Goal: Transaction & Acquisition: Subscribe to service/newsletter

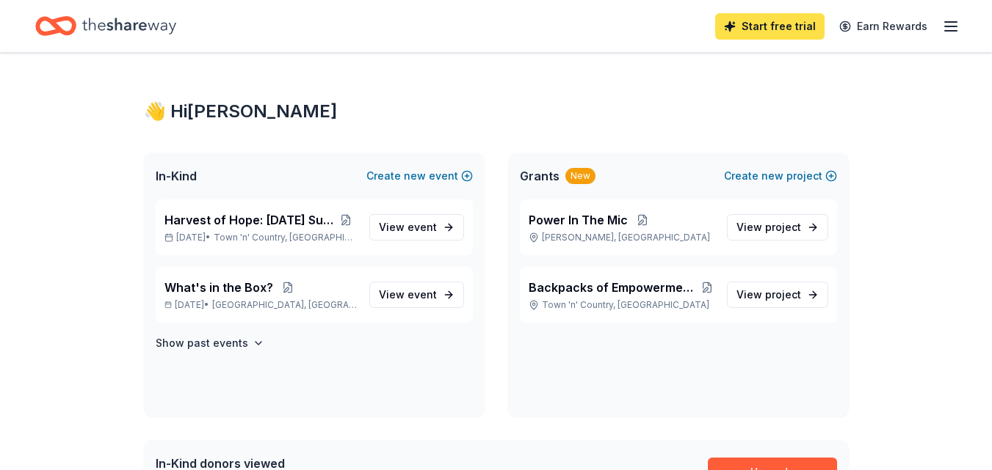
click at [774, 30] on link "Start free trial" at bounding box center [769, 26] width 109 height 26
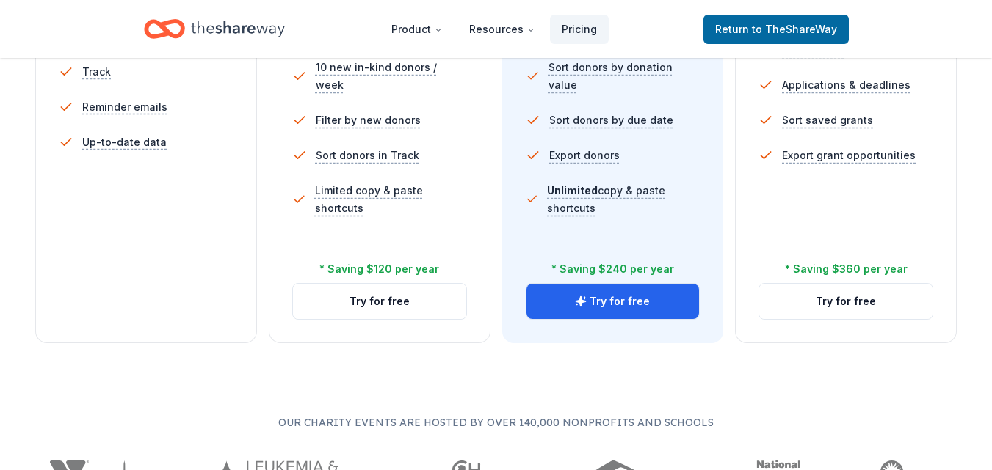
scroll to position [655, 0]
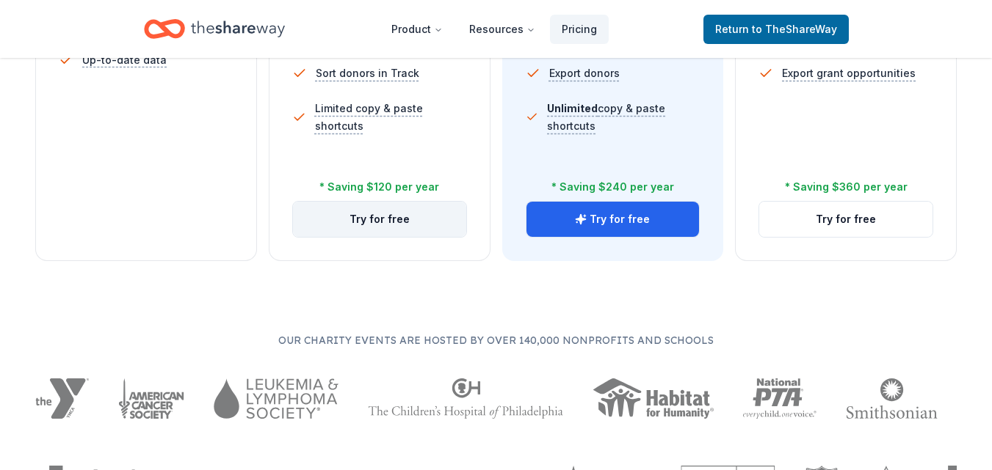
click at [373, 225] on button "Try for free" at bounding box center [379, 219] width 173 height 35
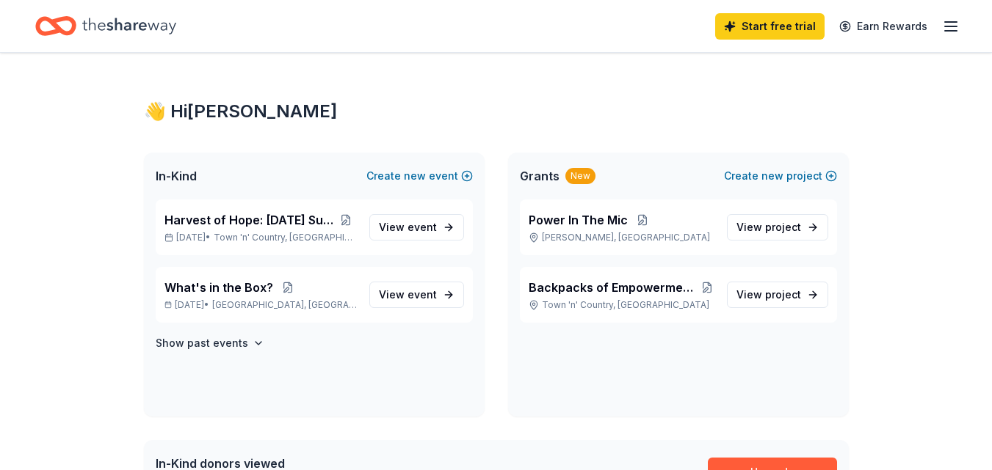
click at [117, 21] on icon "Home" at bounding box center [129, 26] width 94 height 16
click at [952, 15] on div "Start free trial Earn Rewards" at bounding box center [837, 26] width 244 height 34
click at [951, 33] on icon "button" at bounding box center [951, 27] width 18 height 18
